Goal: Information Seeking & Learning: Learn about a topic

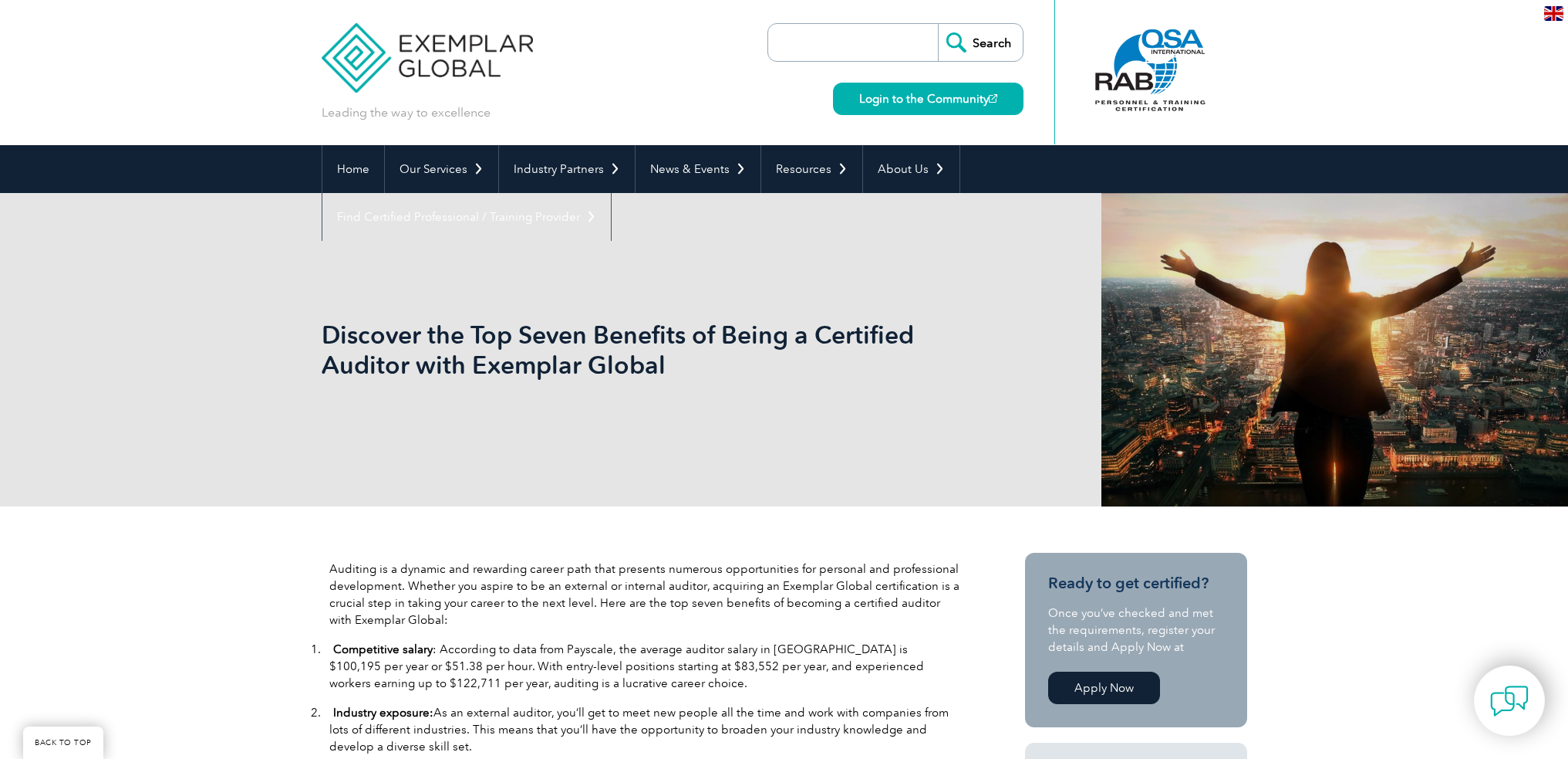
scroll to position [308, 0]
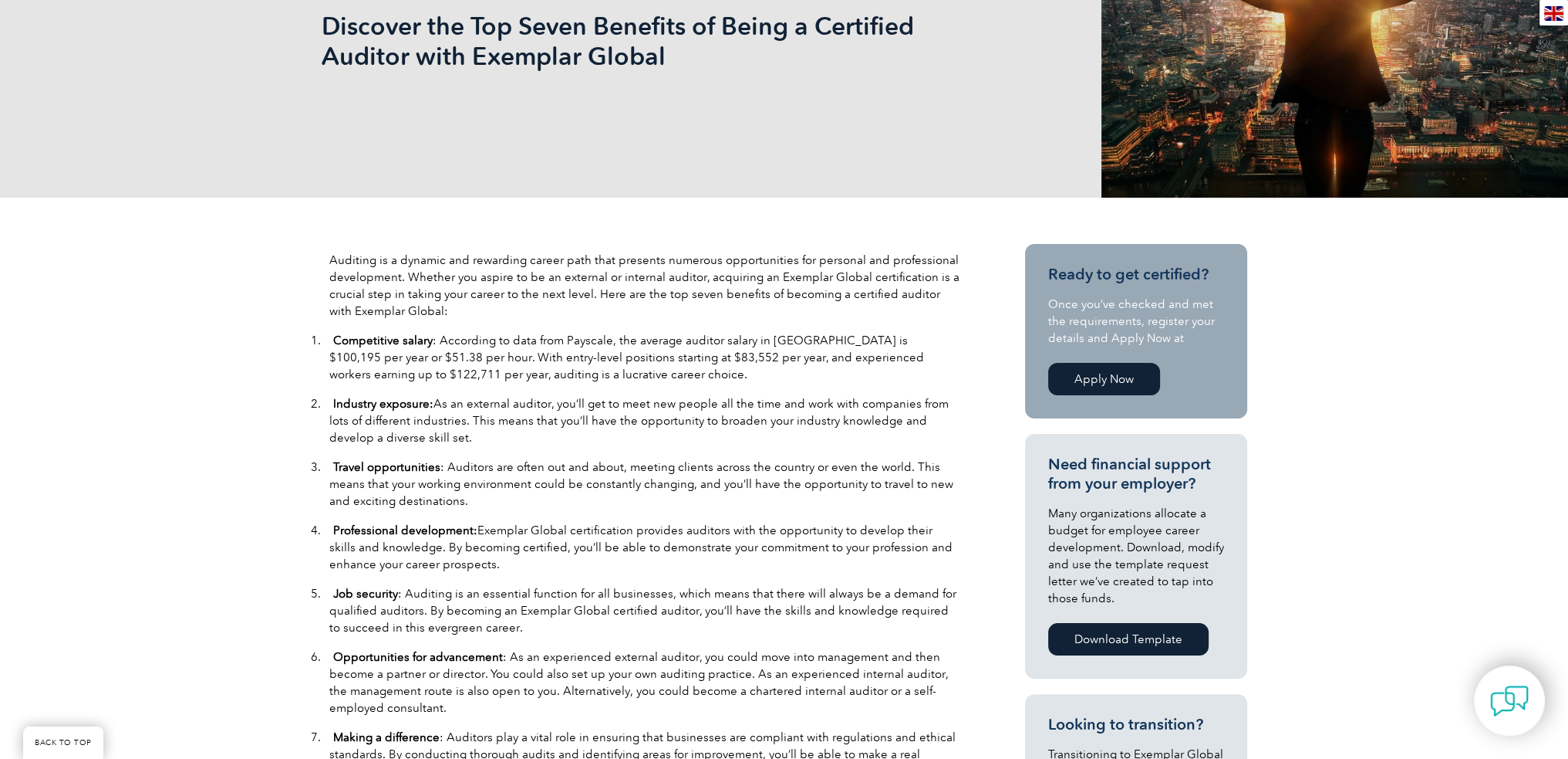
click at [804, 282] on p "Auditing is a dynamic and rewarding career path that presents numerous opportun…" at bounding box center [646, 285] width 633 height 68
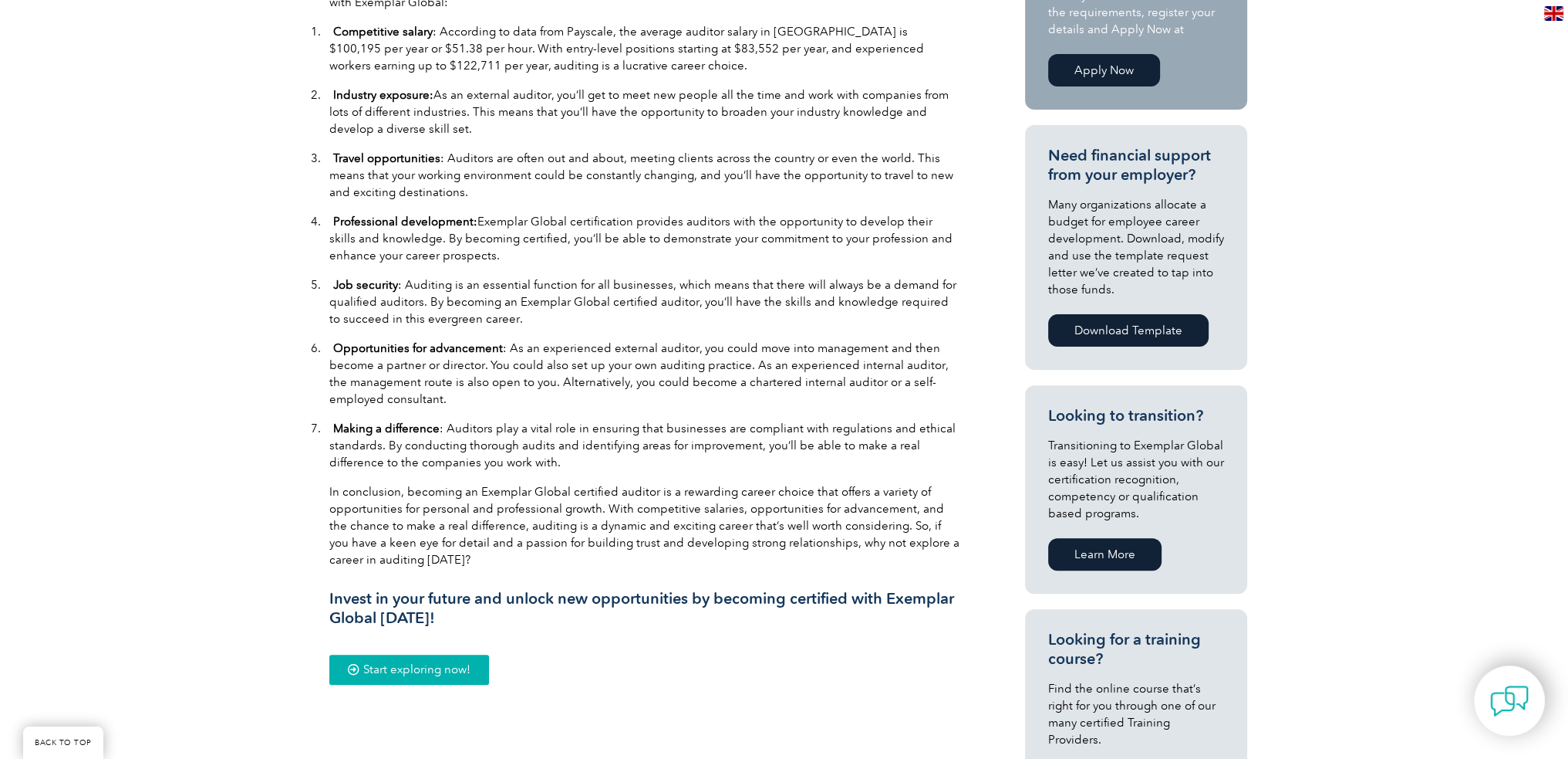
scroll to position [926, 0]
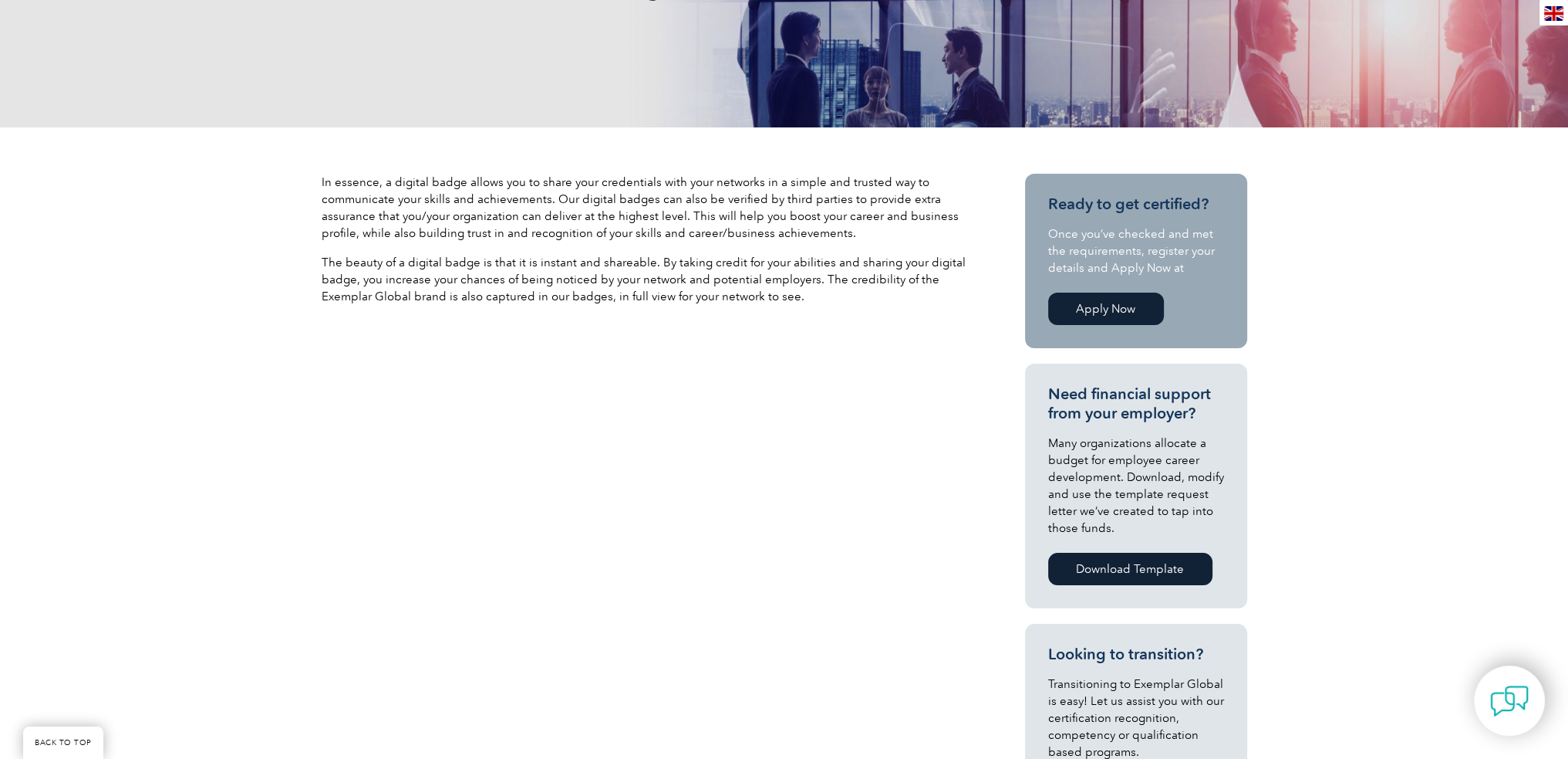
scroll to position [154, 0]
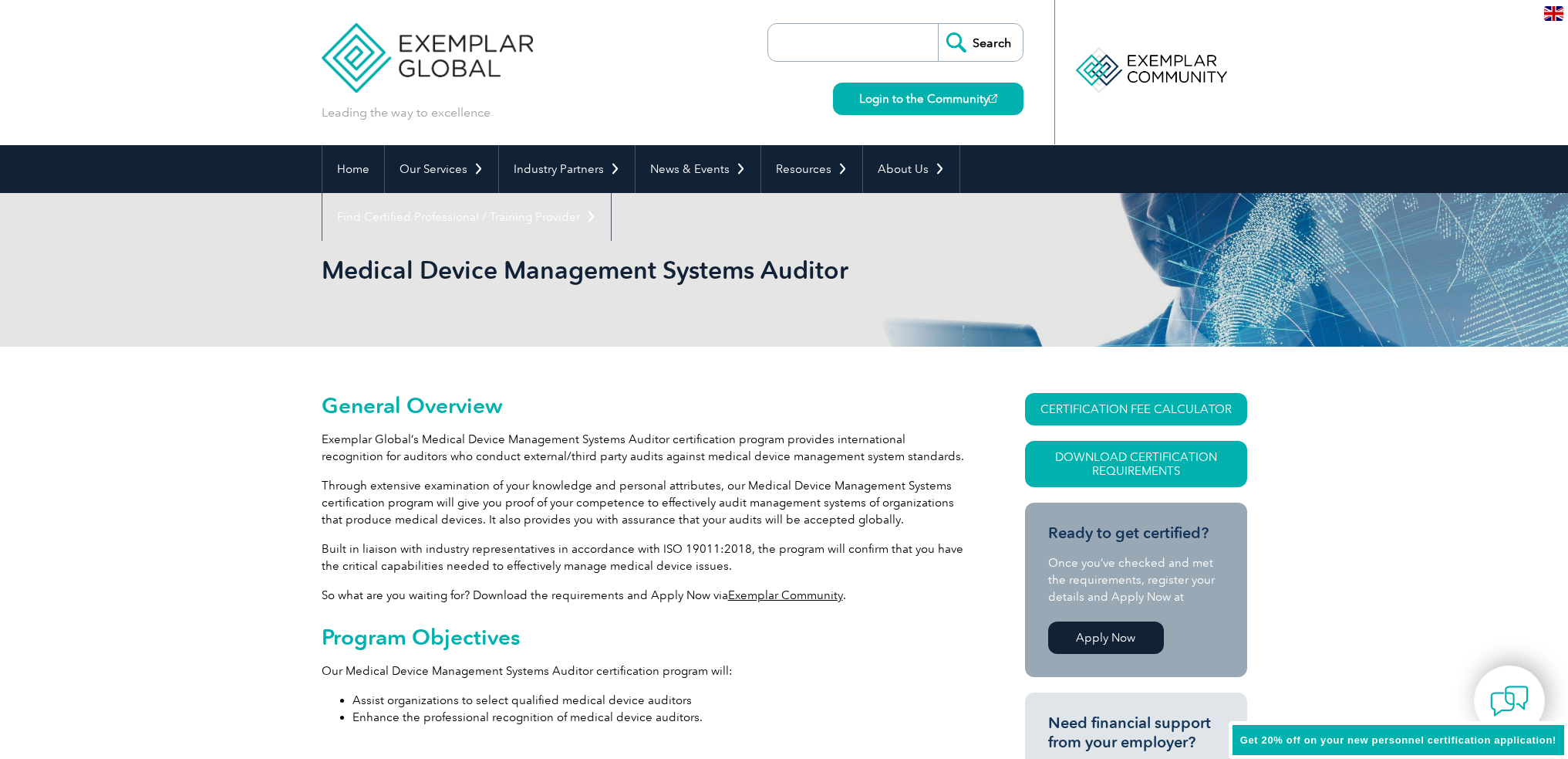
scroll to position [78, 0]
